Goal: Transaction & Acquisition: Purchase product/service

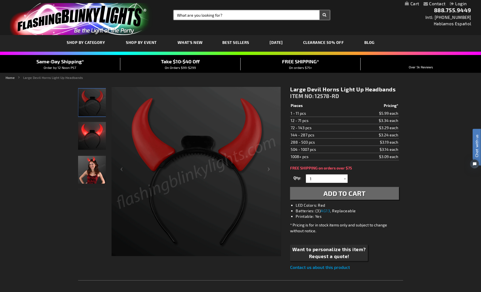
click at [239, 16] on input "Search" at bounding box center [252, 14] width 156 height 9
type input "d"
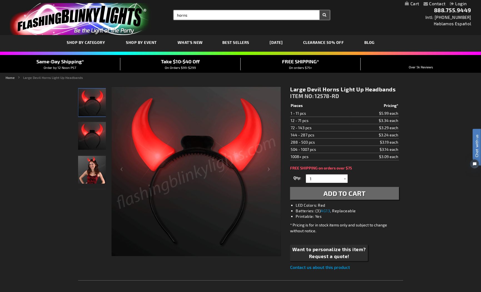
type input "horns"
click at [320, 10] on button "Search" at bounding box center [325, 14] width 10 height 9
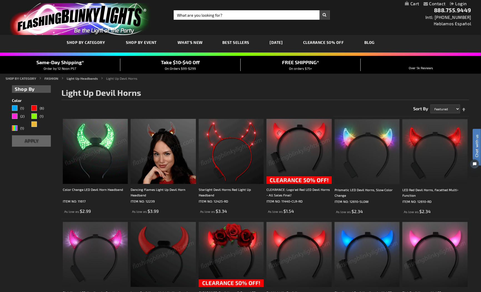
click at [170, 163] on img at bounding box center [163, 151] width 65 height 65
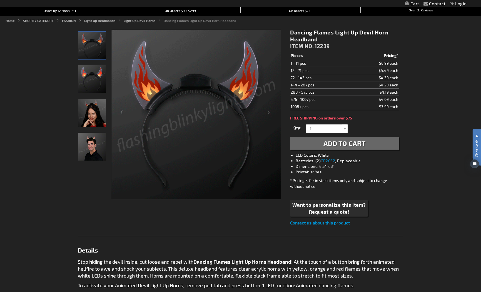
click at [91, 140] on img "Man wearing Dancing Flames Light Up Devil Horn LED Headband" at bounding box center [92, 147] width 28 height 28
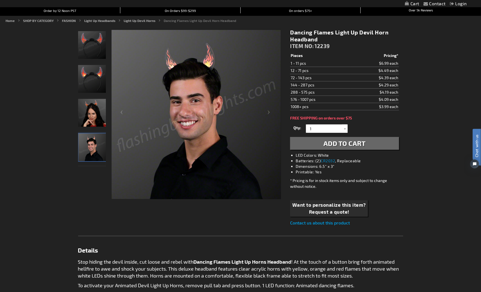
click at [99, 118] on img "Woman wearing Dancing Flames Light Up Devil Horn LED Headband" at bounding box center [92, 113] width 28 height 28
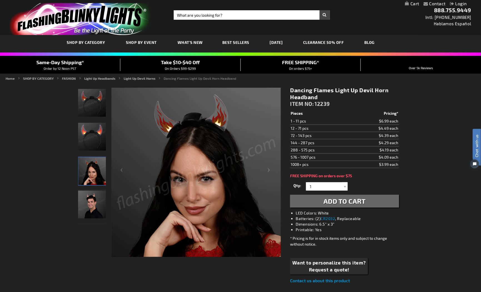
click at [348, 200] on span "Add to Cart" at bounding box center [344, 201] width 42 height 8
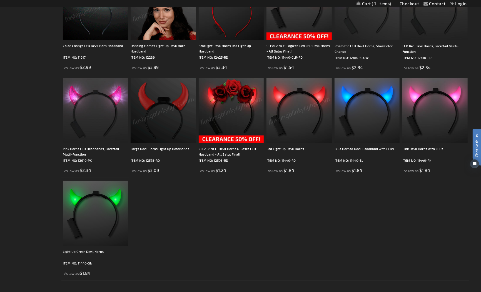
scroll to position [144, 0]
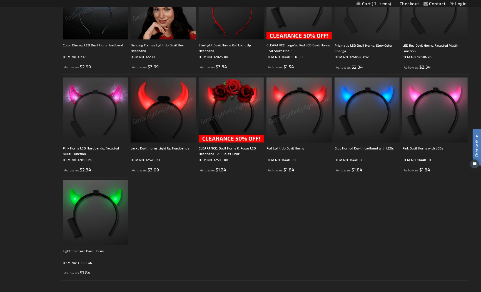
click at [302, 116] on img at bounding box center [298, 110] width 65 height 65
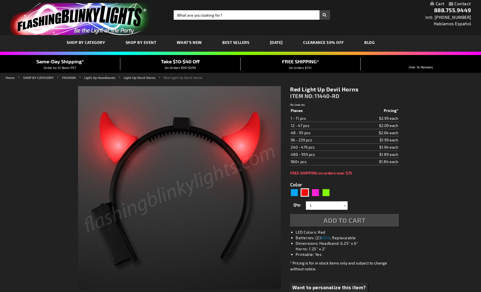
type input "5641"
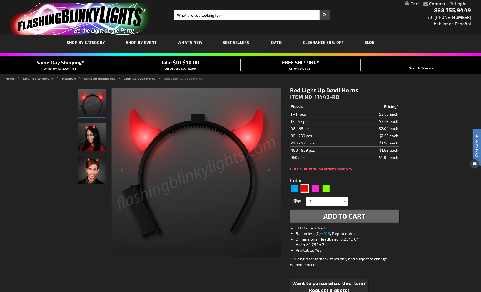
click at [344, 201] on div at bounding box center [345, 201] width 6 height 8
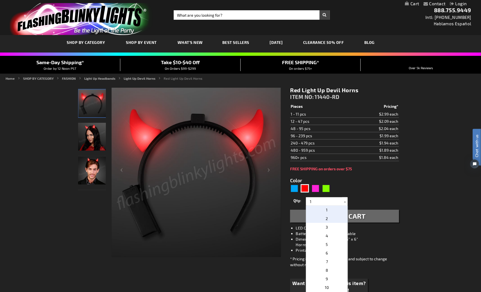
click at [326, 218] on span "2" at bounding box center [327, 218] width 2 height 5
type input "2"
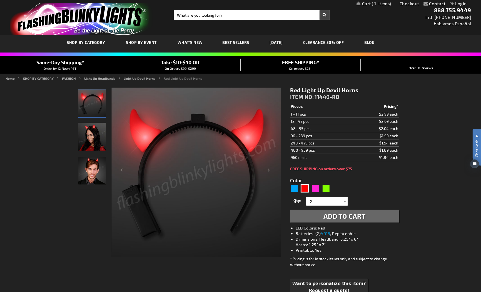
click at [85, 137] on img "Woman wearing Red Light Up Devil Horns" at bounding box center [92, 137] width 28 height 28
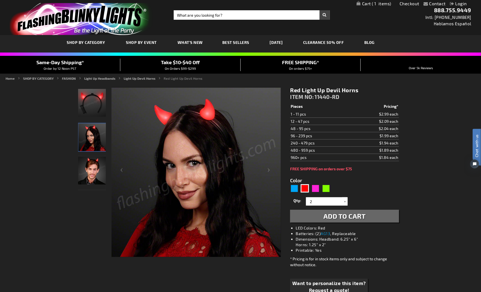
click at [89, 167] on img "Male wearing Red Light Up Devil Horns" at bounding box center [92, 171] width 28 height 28
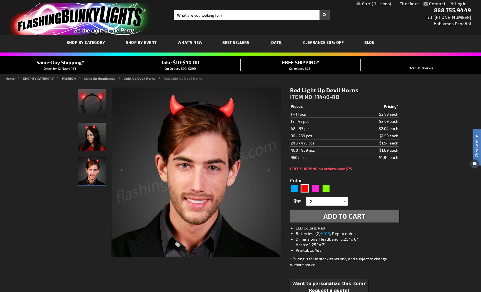
click at [105, 101] on img "Red Light Up Devil Horns" at bounding box center [92, 103] width 28 height 28
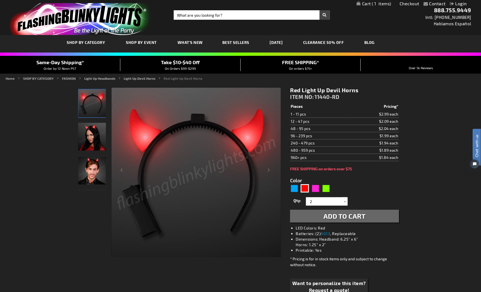
click at [100, 171] on img "Male wearing Red Light Up Devil Horns" at bounding box center [92, 171] width 28 height 28
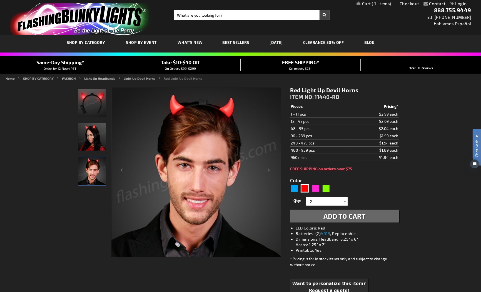
click at [337, 216] on span "Add to Cart" at bounding box center [344, 216] width 42 height 8
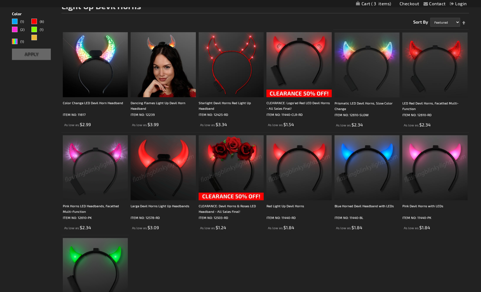
scroll to position [87, 0]
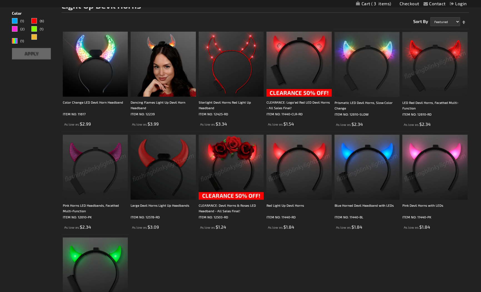
click at [455, 48] on img at bounding box center [434, 64] width 65 height 65
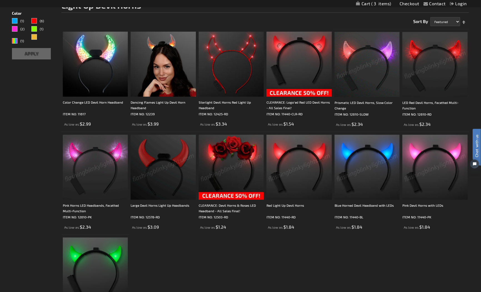
scroll to position [0, 0]
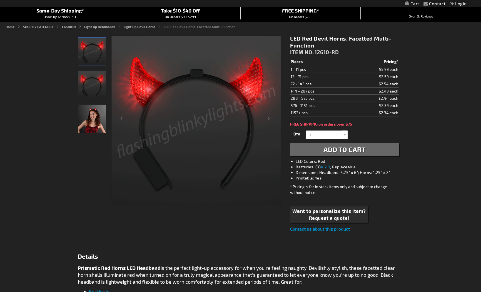
scroll to position [58, 0]
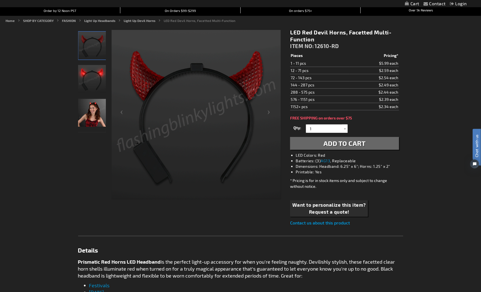
click at [84, 108] on img "Woman wearing LED Red Devil Horns, Facetted Multi-Function" at bounding box center [92, 113] width 28 height 28
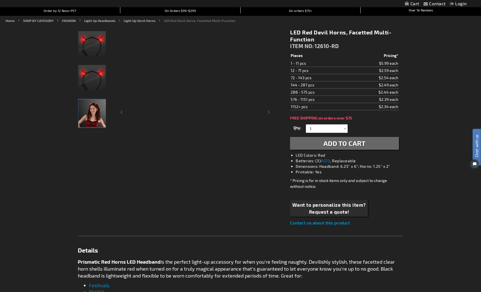
scroll to position [0, 0]
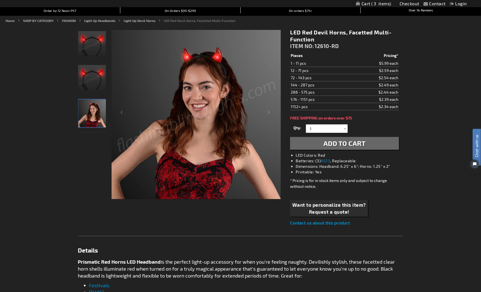
click at [100, 77] on img "LED Red Devil Horns, Facetted Multi-Function" at bounding box center [92, 79] width 28 height 28
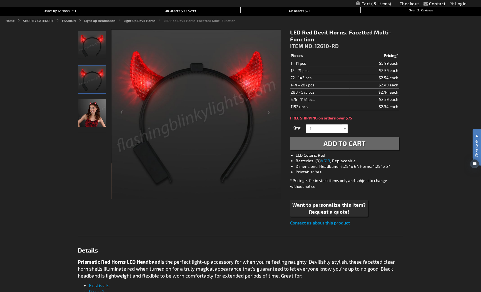
click at [346, 129] on div at bounding box center [345, 128] width 6 height 8
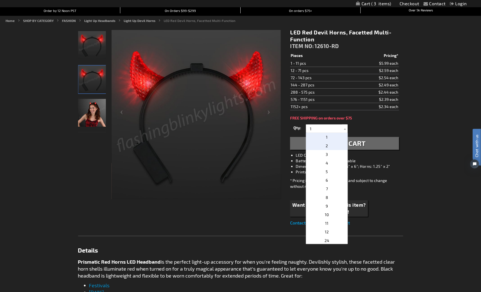
click at [326, 147] on span "2" at bounding box center [327, 145] width 2 height 5
type input "2"
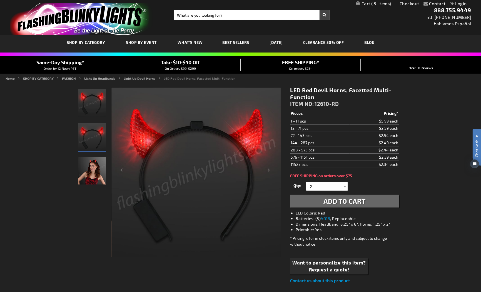
click at [340, 202] on span "Add to Cart" at bounding box center [344, 201] width 42 height 8
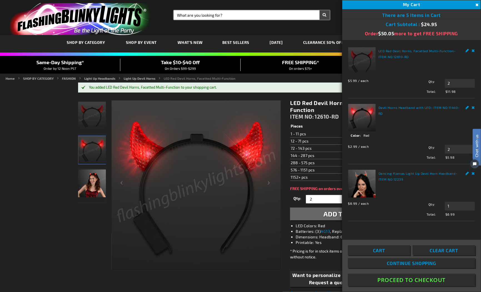
click at [220, 14] on input "Search" at bounding box center [252, 14] width 156 height 9
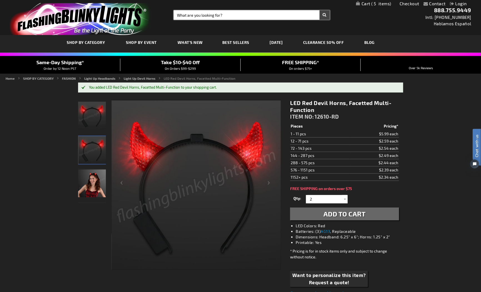
click at [220, 15] on input "Search" at bounding box center [252, 14] width 156 height 9
type input "skull"
click at [320, 10] on button "Search" at bounding box center [325, 14] width 10 height 9
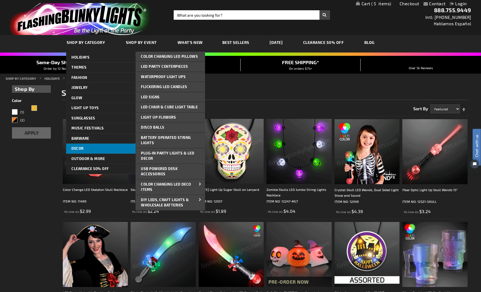
click at [95, 150] on link "Decor" at bounding box center [100, 149] width 69 height 10
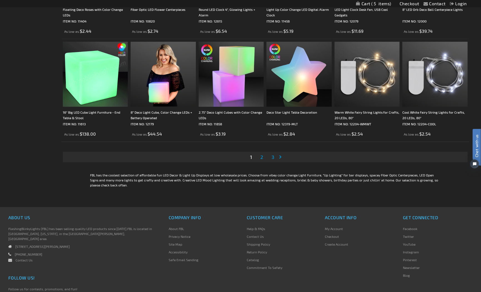
scroll to position [1099, 0]
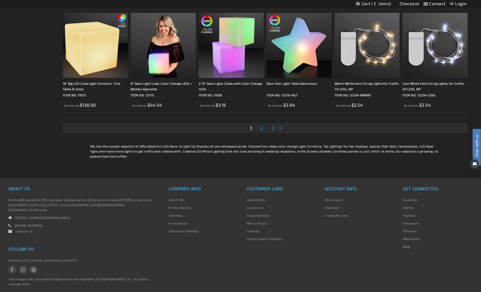
click at [263, 128] on link "Page 2" at bounding box center [261, 128] width 5 height 8
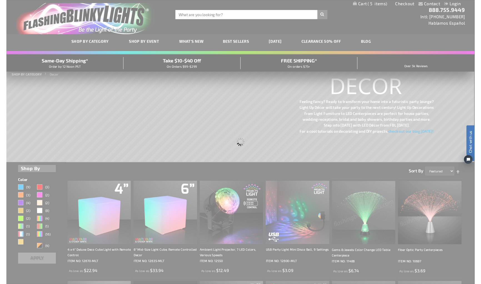
scroll to position [0, 0]
